Goal: Complete application form: Complete application form

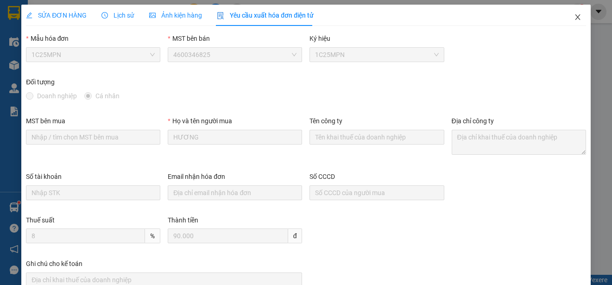
click at [571, 12] on span "Close" at bounding box center [577, 18] width 26 height 26
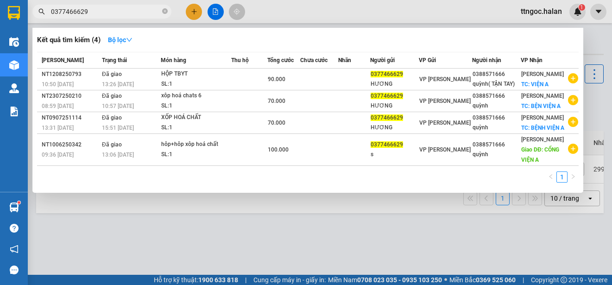
click at [85, 10] on input "0377466629" at bounding box center [105, 11] width 109 height 10
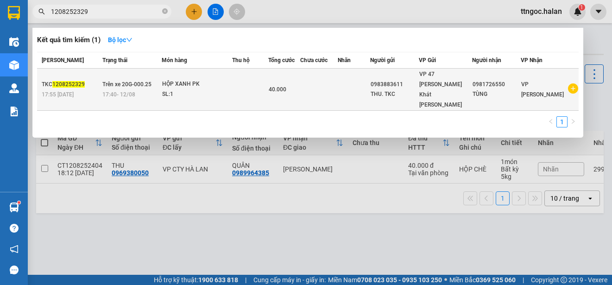
type input "1208252329"
click at [106, 90] on span "17:40 [DATE]" at bounding box center [118, 93] width 33 height 7
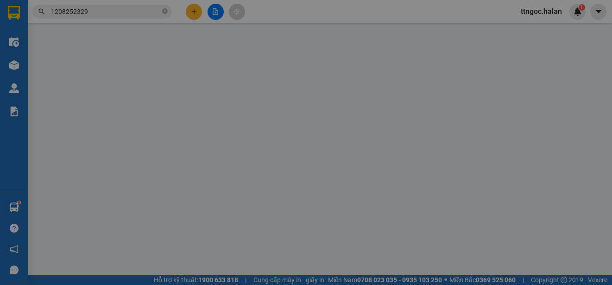
type input "0983883611"
type input "THU. TKC"
type input "0981726550"
type input "TÙNG"
type input "40.000"
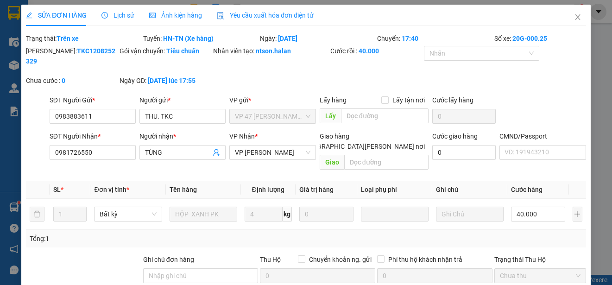
click at [288, 14] on span "Yêu cầu xuất hóa đơn điện tử" at bounding box center [265, 15] width 97 height 7
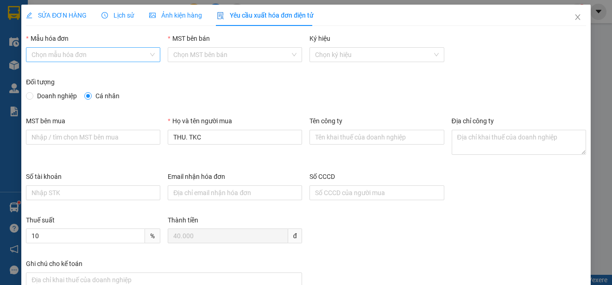
click at [119, 49] on input "Mẫu hóa đơn" at bounding box center [89, 55] width 117 height 14
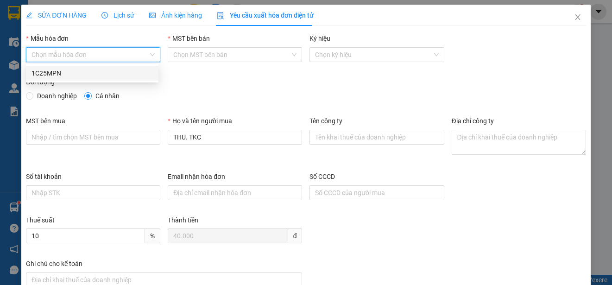
click at [82, 78] on div "1C25MPN" at bounding box center [91, 73] width 121 height 10
type input "8"
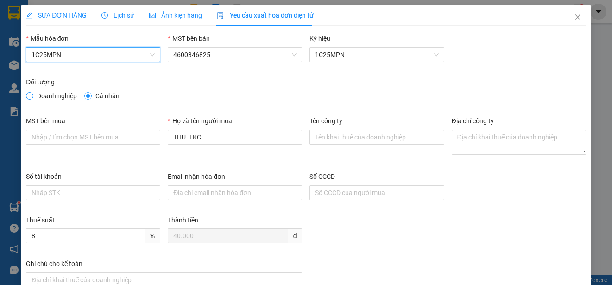
click at [33, 96] on span at bounding box center [29, 95] width 7 height 7
click at [32, 96] on input "Doanh nghiệp" at bounding box center [29, 95] width 6 height 6
radio input "true"
radio input "false"
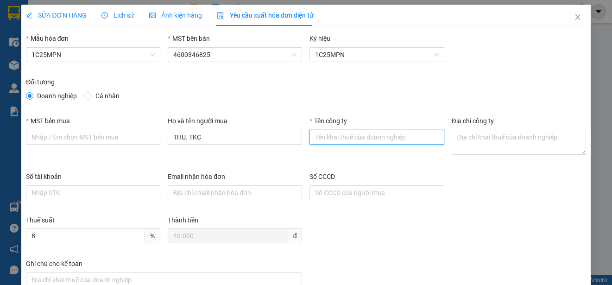
paste input "CÔNG TY TNHH MICROTEC [GEOGRAPHIC_DATA]"
type input "CÔNG TY TNHH MICROTEC [GEOGRAPHIC_DATA]"
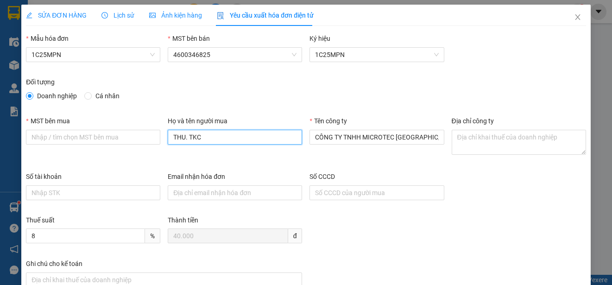
click at [196, 138] on input "THU. TKC" at bounding box center [235, 137] width 134 height 15
paste input "[PERSON_NAME]"
type input "[PERSON_NAME]"
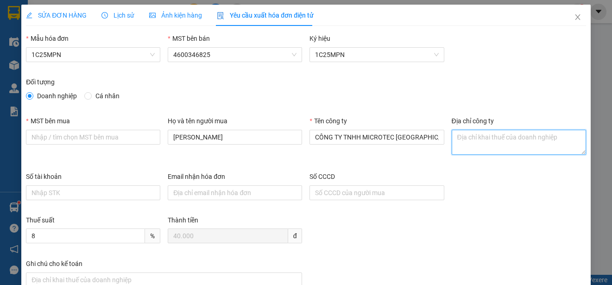
paste textarea "Tầng 5A, 5, 9, 12 số 194 phố [PERSON_NAME][GEOGRAPHIC_DATA][PERSON_NAME][GEOGRA…"
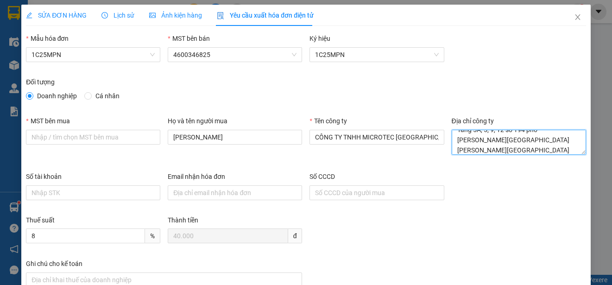
type textarea "Tầng 5A, 5, 9, 12 số 194 phố [PERSON_NAME][GEOGRAPHIC_DATA][PERSON_NAME][GEOGRA…"
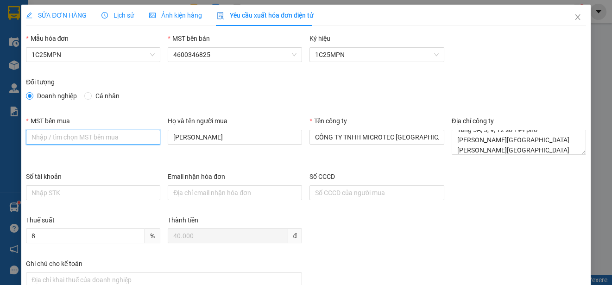
click at [105, 140] on input "MST bên mua" at bounding box center [93, 137] width 134 height 15
paste input "0101198807"
click at [32, 135] on input "0101198807" at bounding box center [93, 137] width 134 height 15
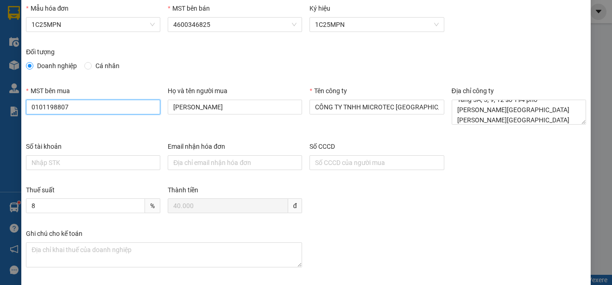
scroll to position [69, 0]
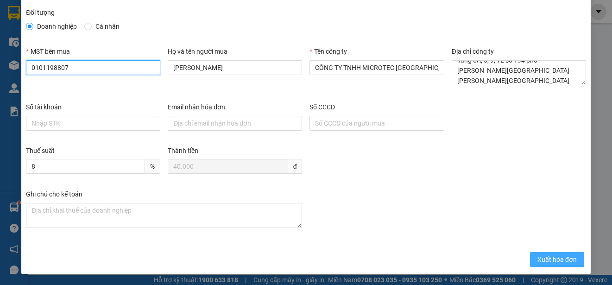
type input "0101198807"
click at [537, 256] on span "Xuất hóa đơn" at bounding box center [556, 259] width 39 height 10
click at [553, 257] on span "Xuất hóa đơn" at bounding box center [556, 259] width 39 height 10
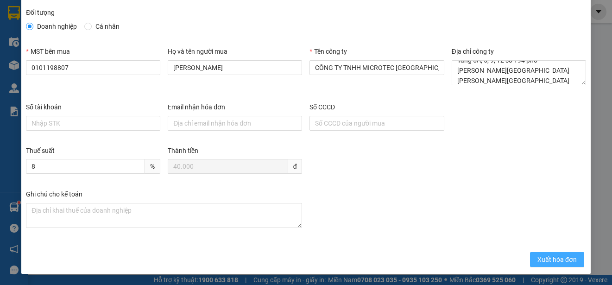
click at [553, 257] on span "Xuất hóa đơn" at bounding box center [556, 259] width 39 height 10
click at [546, 262] on span "Xuất hóa đơn" at bounding box center [556, 259] width 39 height 10
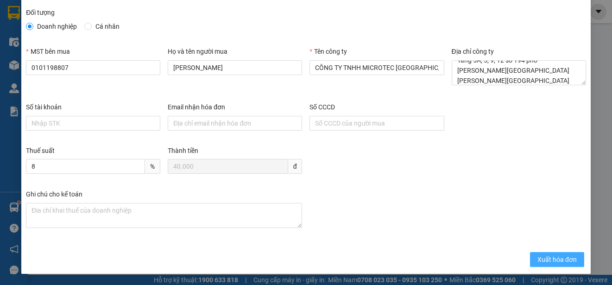
click at [546, 262] on span "Xuất hóa đơn" at bounding box center [556, 259] width 39 height 10
click at [542, 254] on button "Xuất hóa đơn" at bounding box center [557, 259] width 54 height 15
click at [568, 261] on span "Xuất hóa đơn" at bounding box center [556, 259] width 39 height 10
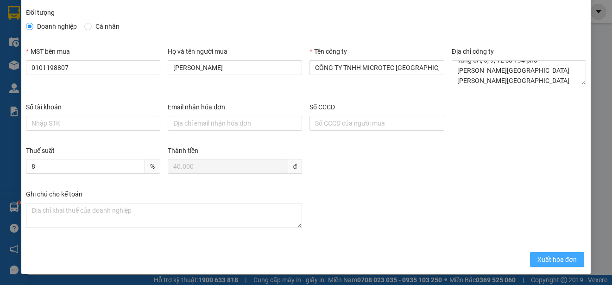
click at [568, 261] on span "Xuất hóa đơn" at bounding box center [556, 259] width 39 height 10
click at [549, 256] on span "Xuất hóa đơn" at bounding box center [556, 259] width 39 height 10
click at [545, 254] on span "Xuất hóa đơn" at bounding box center [556, 259] width 39 height 10
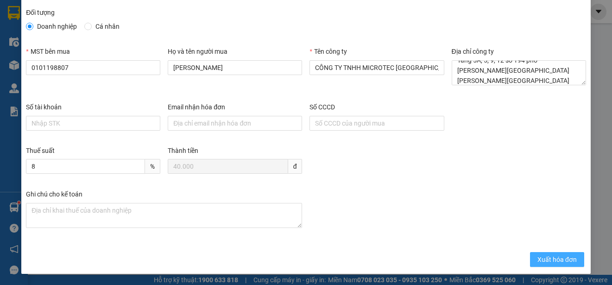
click at [545, 254] on span "Xuất hóa đơn" at bounding box center [556, 259] width 39 height 10
click at [548, 261] on span "Xuất hóa đơn" at bounding box center [556, 259] width 39 height 10
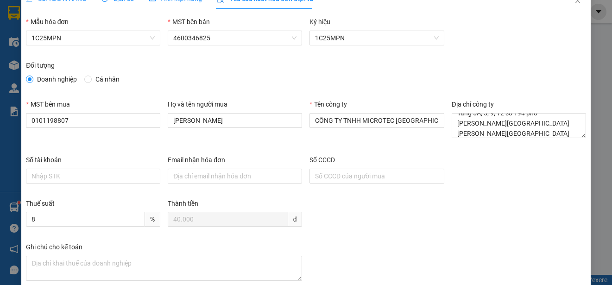
scroll to position [0, 0]
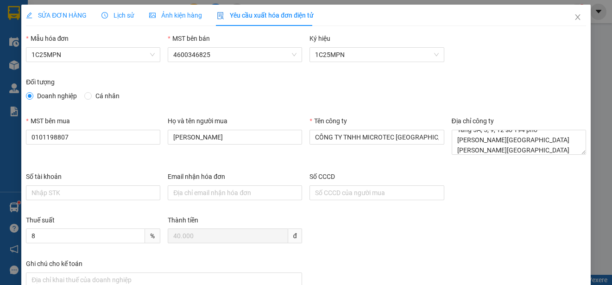
click at [76, 19] on span "SỬA ĐƠN HÀNG" at bounding box center [56, 15] width 61 height 7
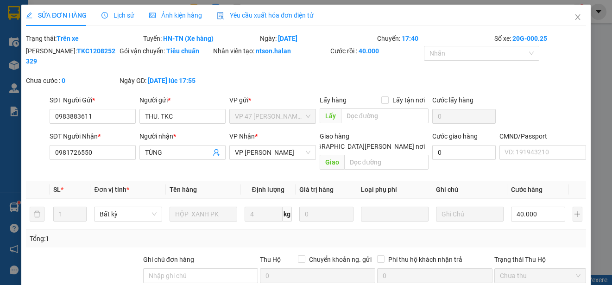
click at [264, 17] on span "Yêu cầu xuất hóa đơn điện tử" at bounding box center [265, 15] width 97 height 7
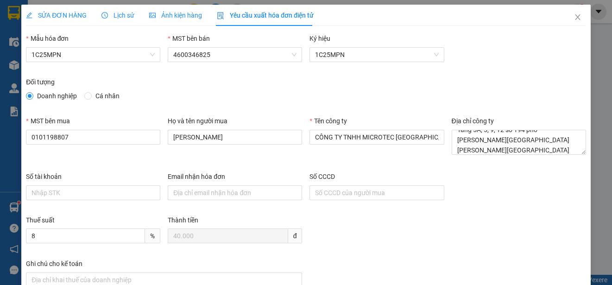
scroll to position [69, 0]
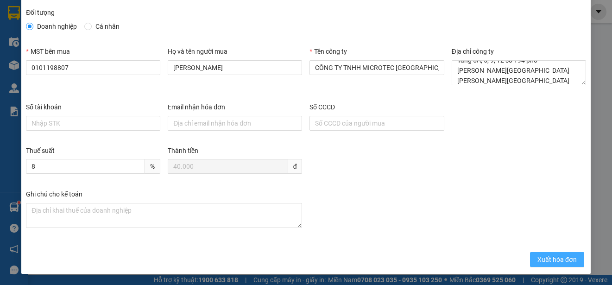
click at [537, 257] on span "Xuất hóa đơn" at bounding box center [556, 259] width 39 height 10
click at [537, 255] on span "Xuất hóa đơn" at bounding box center [556, 259] width 39 height 10
click at [537, 254] on span "Xuất hóa đơn" at bounding box center [556, 259] width 39 height 10
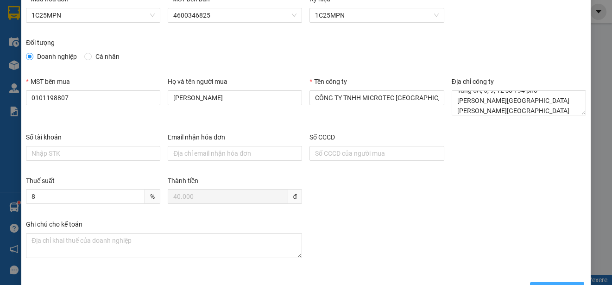
scroll to position [0, 0]
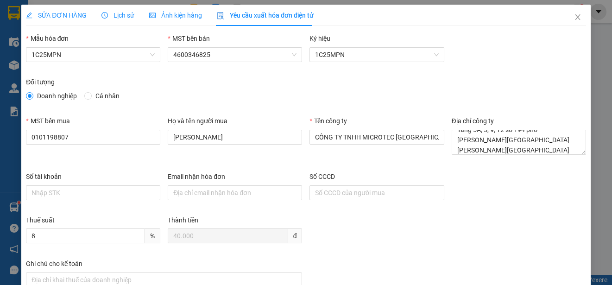
click at [61, 15] on span "SỬA ĐƠN HÀNG" at bounding box center [56, 15] width 61 height 7
